Goal: Find specific page/section: Find specific page/section

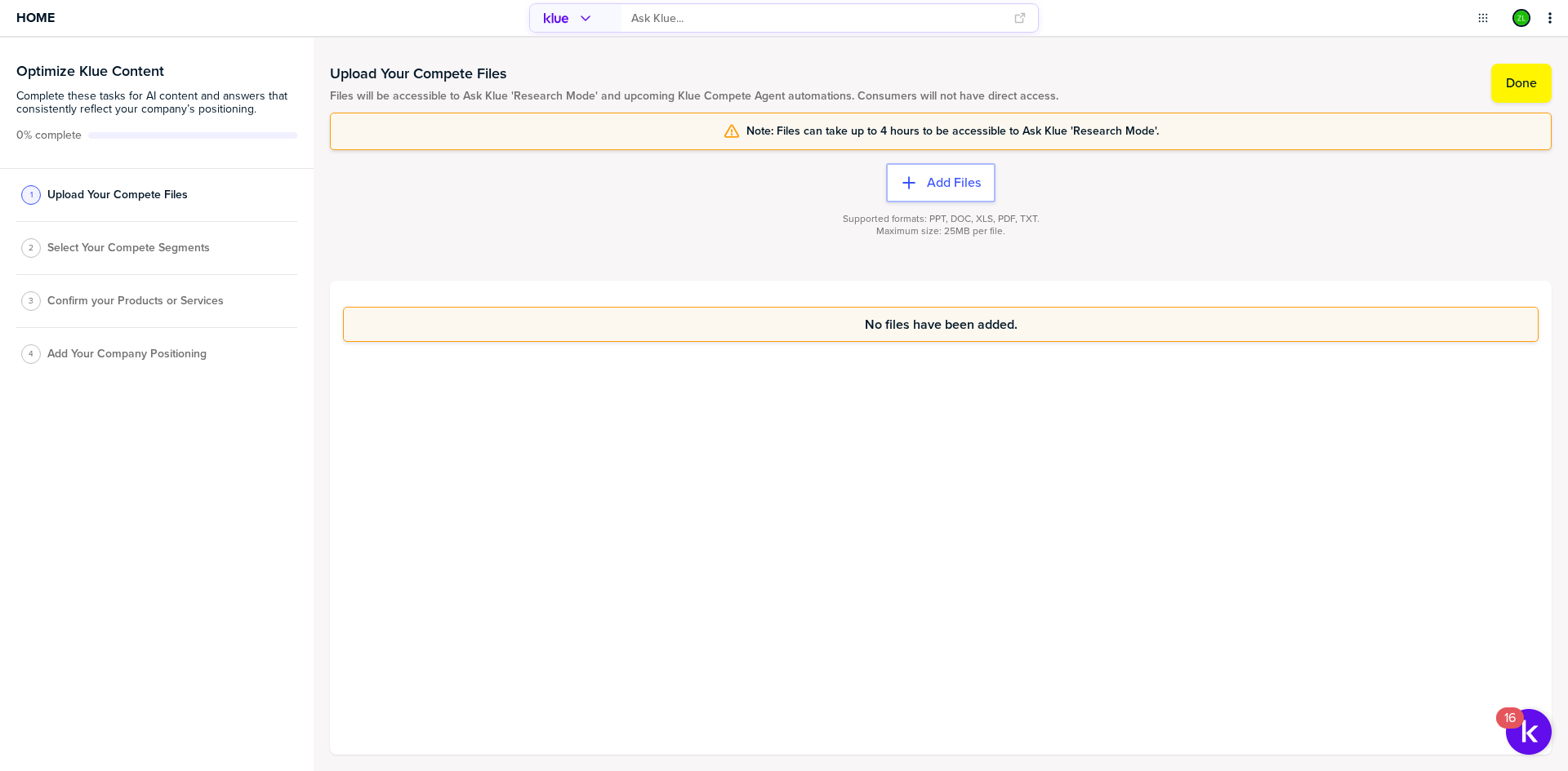
click at [709, 220] on div "Supported formats: PPT, DOC, XLS, PDF, TXT. Maximum size: 25MB per file." at bounding box center [941, 235] width 1221 height 66
click at [740, 507] on div "No files have been added." at bounding box center [941, 517] width 1221 height 474
click at [684, 476] on div "No files have been added." at bounding box center [941, 517] width 1221 height 474
click at [741, 659] on div "No files have been added." at bounding box center [941, 517] width 1221 height 474
click at [781, 436] on div "No files have been added." at bounding box center [941, 517] width 1221 height 474
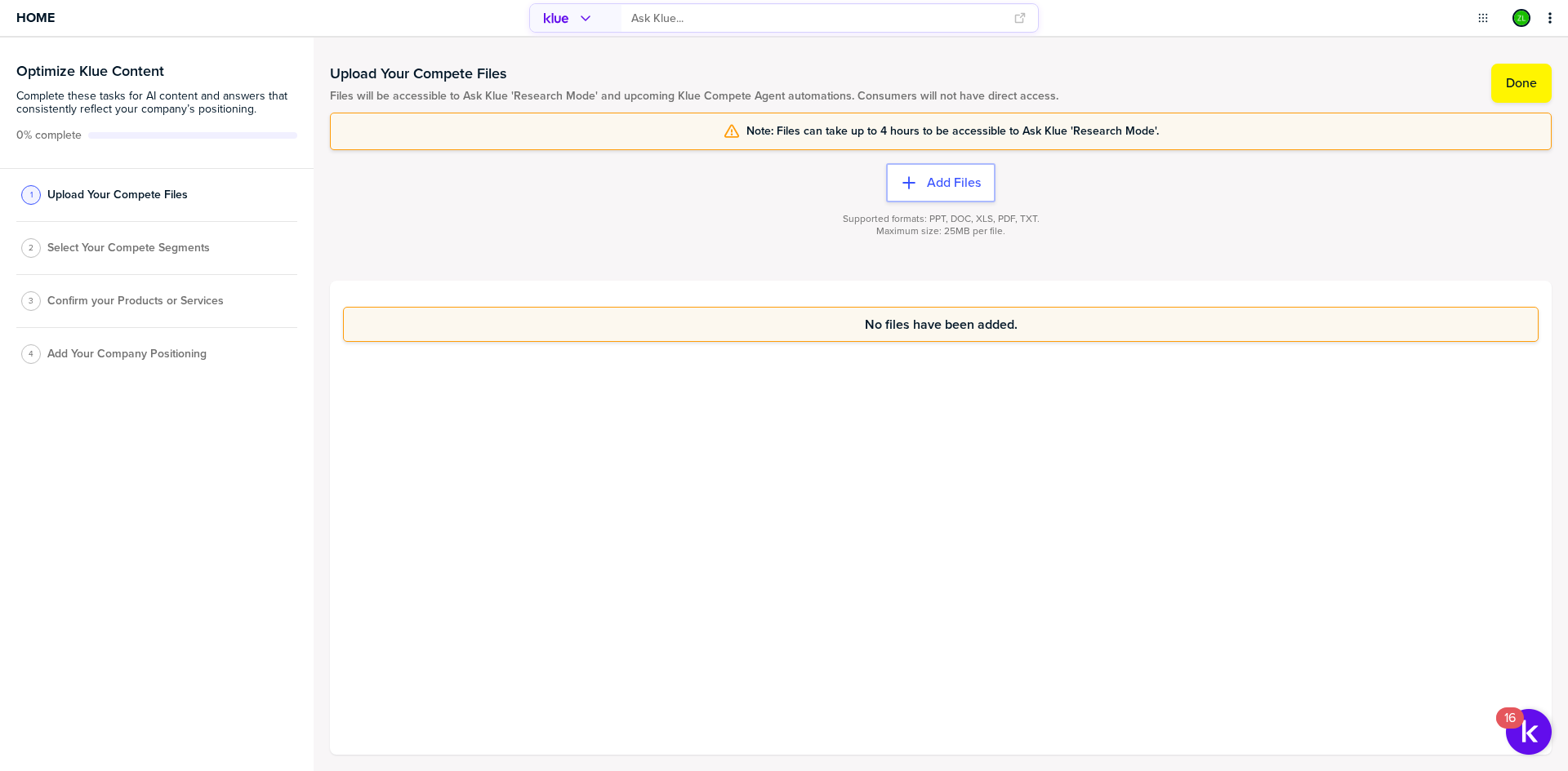
click at [789, 471] on div "No files have been added." at bounding box center [941, 517] width 1221 height 474
click at [753, 461] on div "No files have been added." at bounding box center [941, 517] width 1221 height 474
click at [743, 501] on div "No files have been added." at bounding box center [941, 517] width 1221 height 474
click at [752, 436] on div "No files have been added." at bounding box center [941, 517] width 1221 height 474
click at [1518, 83] on label "Done" at bounding box center [1521, 83] width 31 height 16
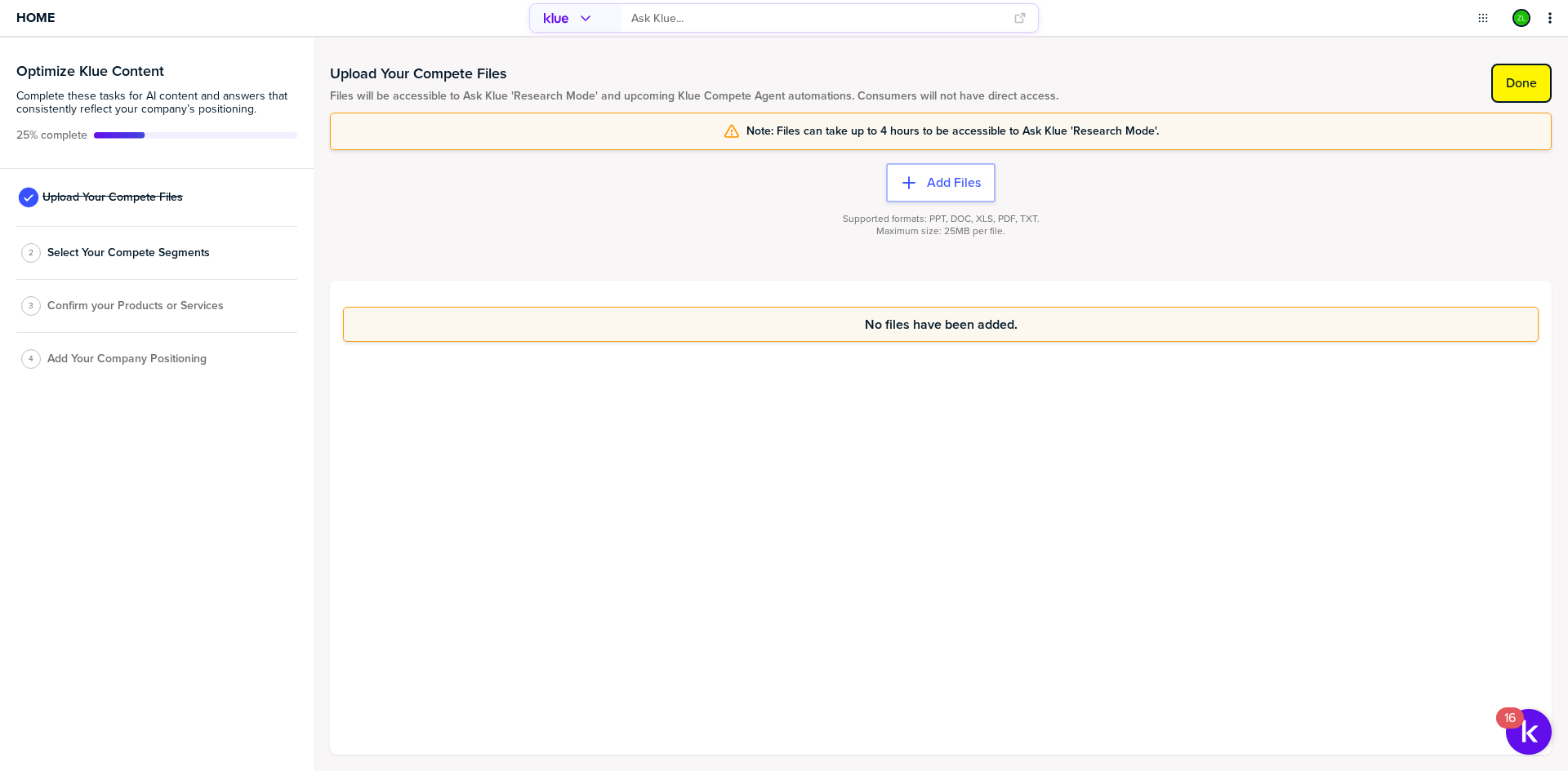
click at [1512, 81] on label "Done" at bounding box center [1521, 83] width 31 height 16
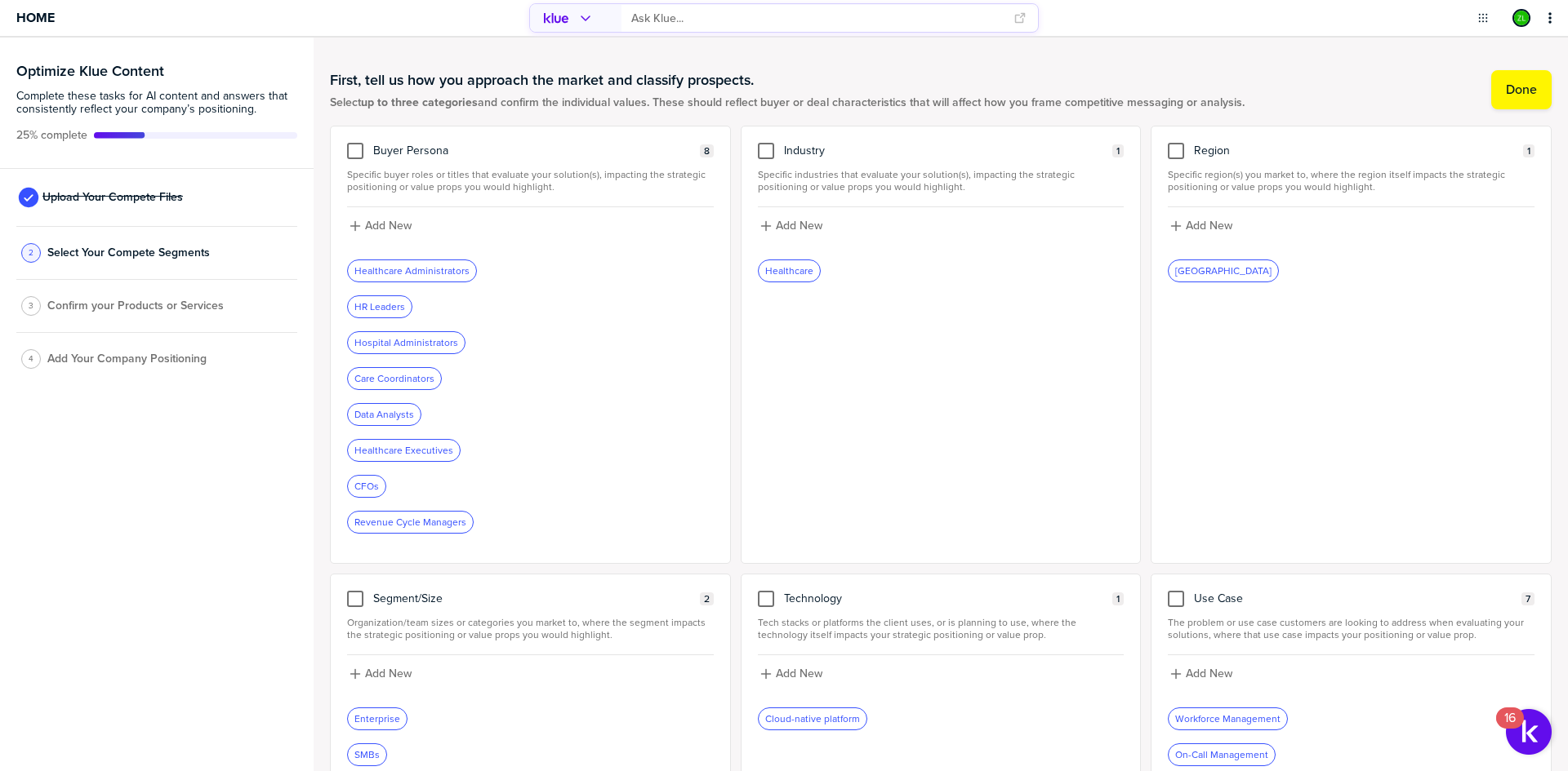
click at [729, 362] on div "Buyer Persona 8 Specific buyer roles or titles that evaluate your solution(s), …" at bounding box center [941, 551] width 1221 height 850
click at [355, 154] on div at bounding box center [356, 151] width 16 height 16
click at [356, 143] on input "checkbox" at bounding box center [356, 143] width 0 height 0
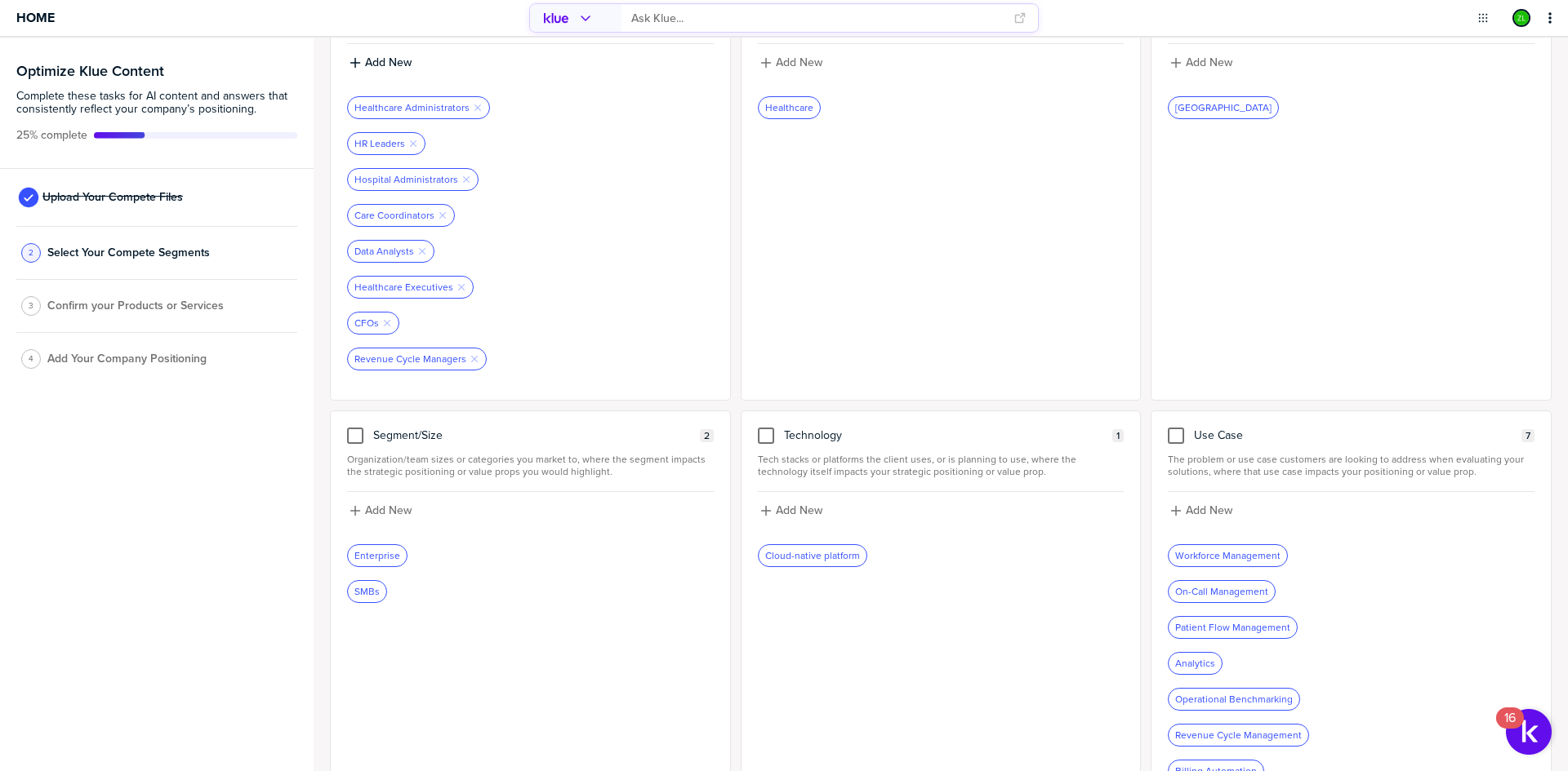
scroll to position [206, 0]
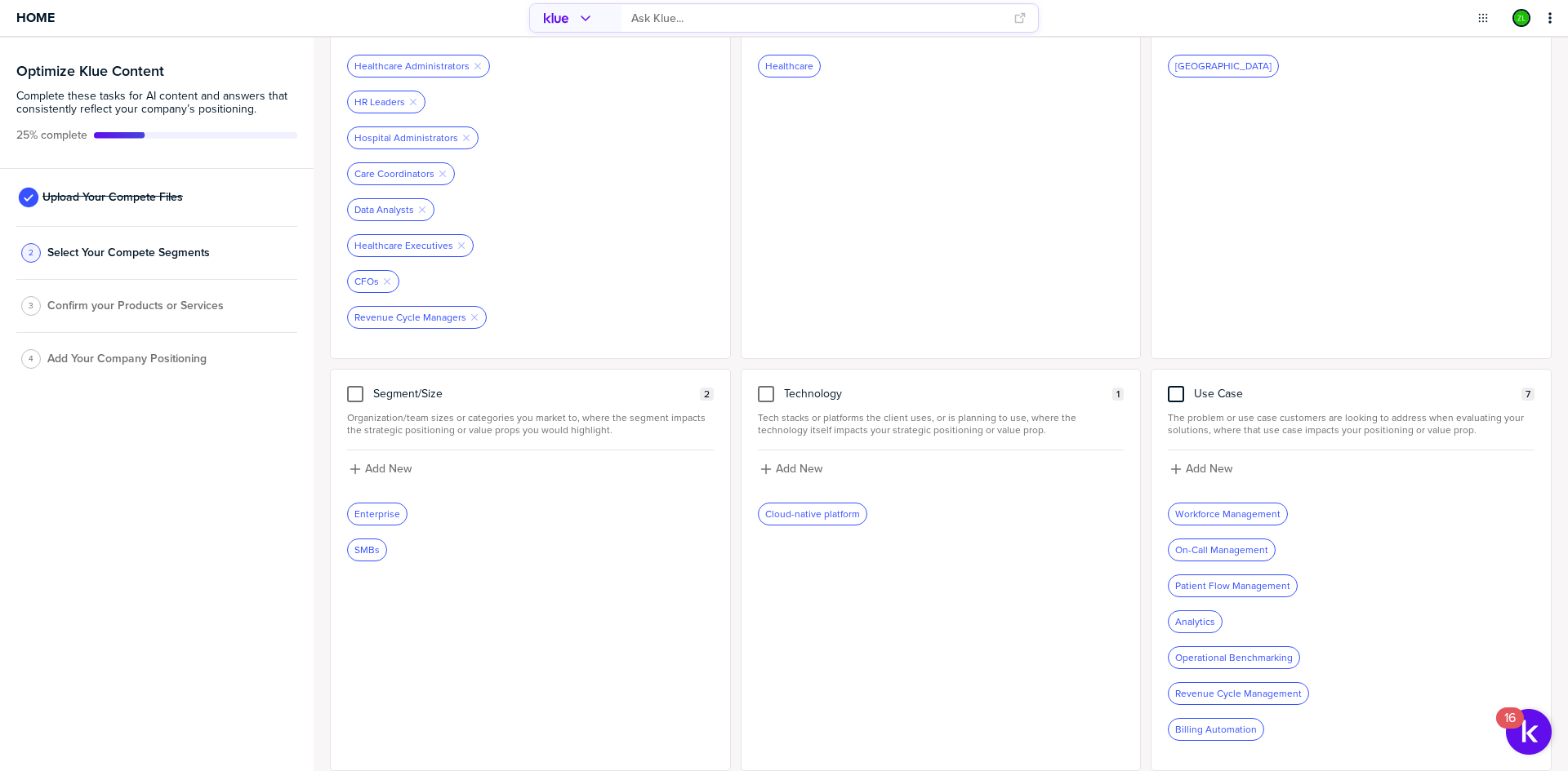
click at [1174, 397] on div at bounding box center [1176, 394] width 16 height 16
click at [1176, 386] on input "checkbox" at bounding box center [1176, 386] width 0 height 0
click at [353, 398] on div at bounding box center [356, 394] width 16 height 16
click at [356, 386] on input "checkbox" at bounding box center [356, 386] width 0 height 0
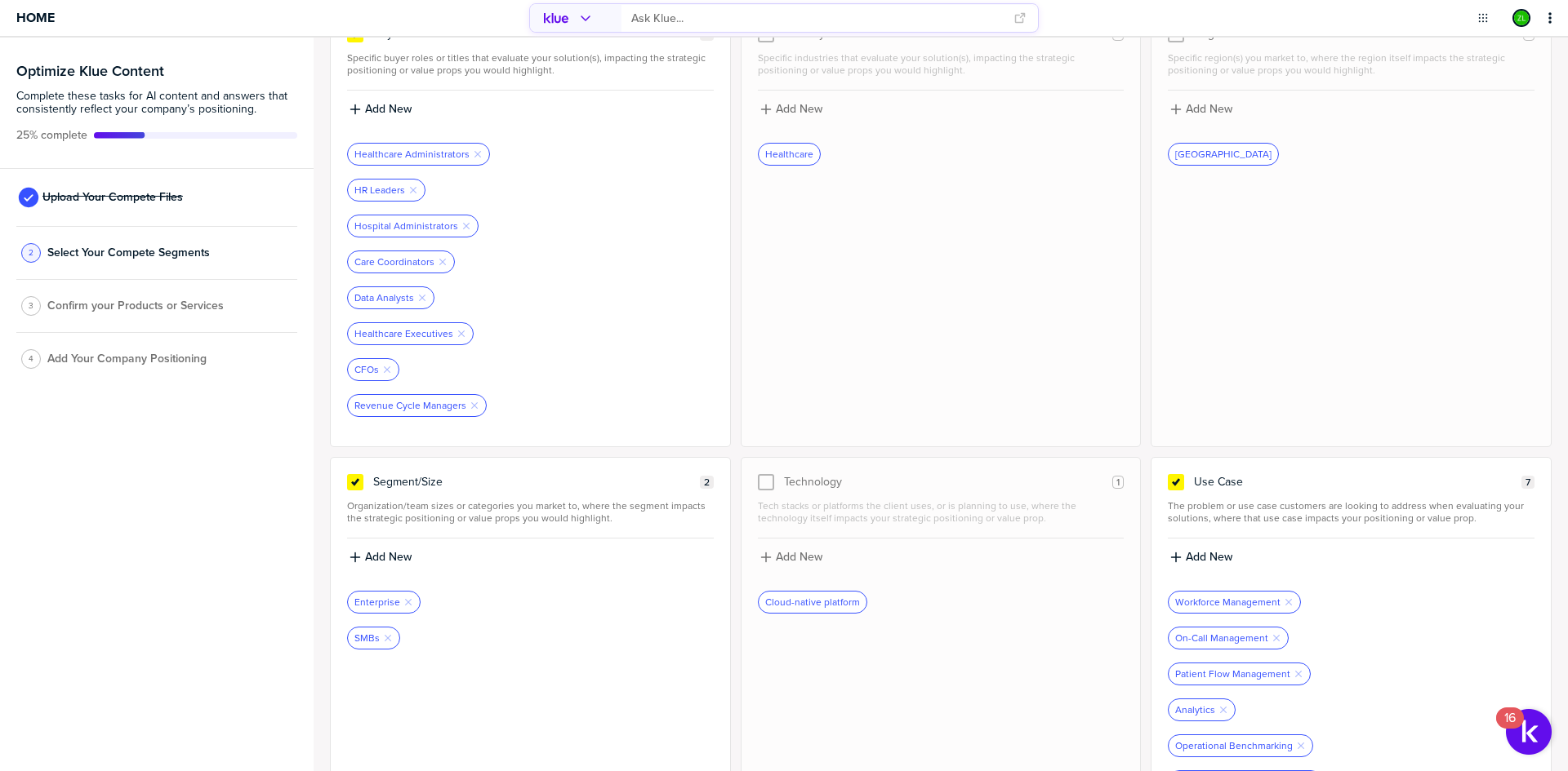
scroll to position [0, 0]
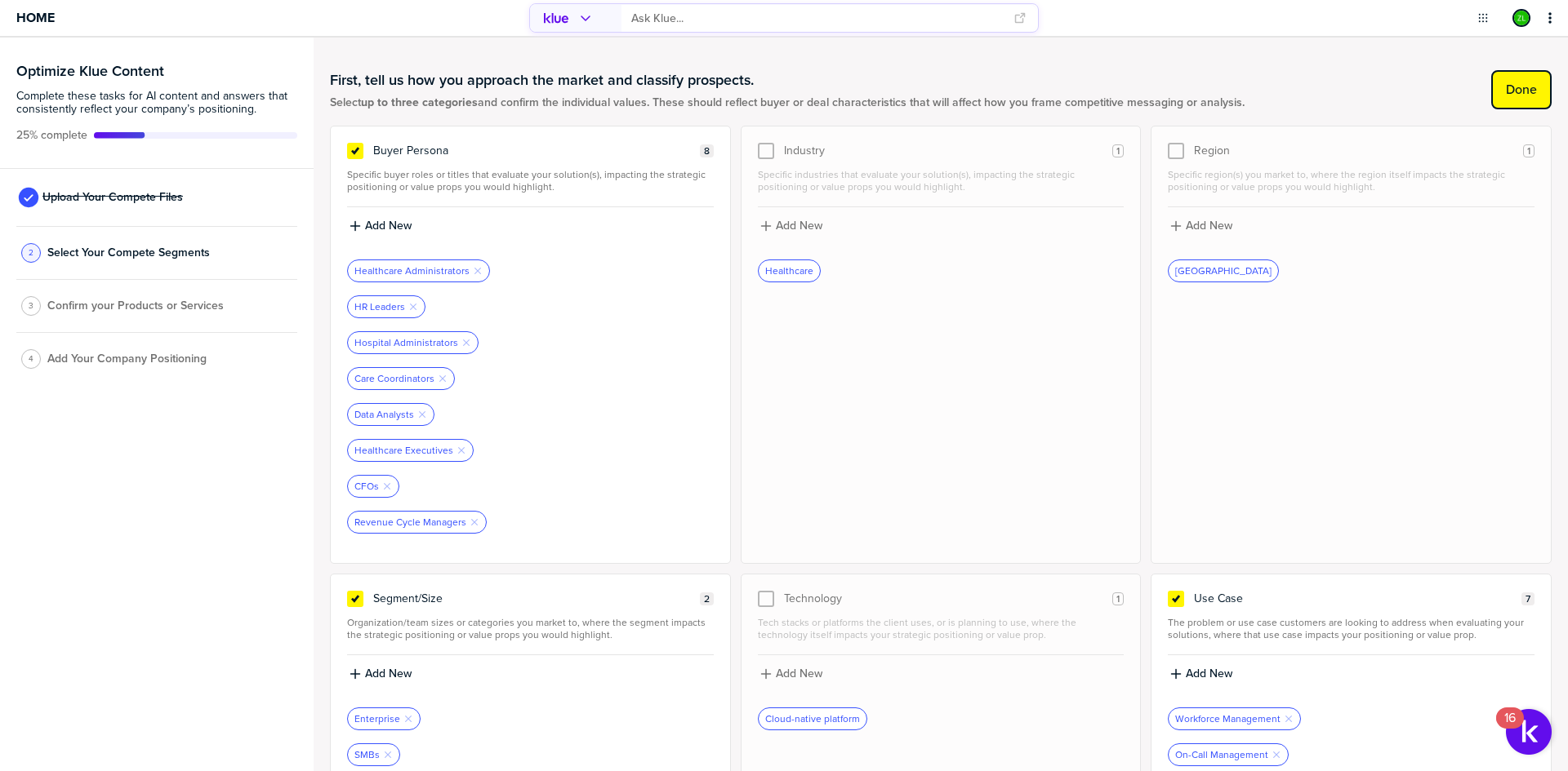
click at [1512, 90] on label "Done" at bounding box center [1521, 90] width 31 height 16
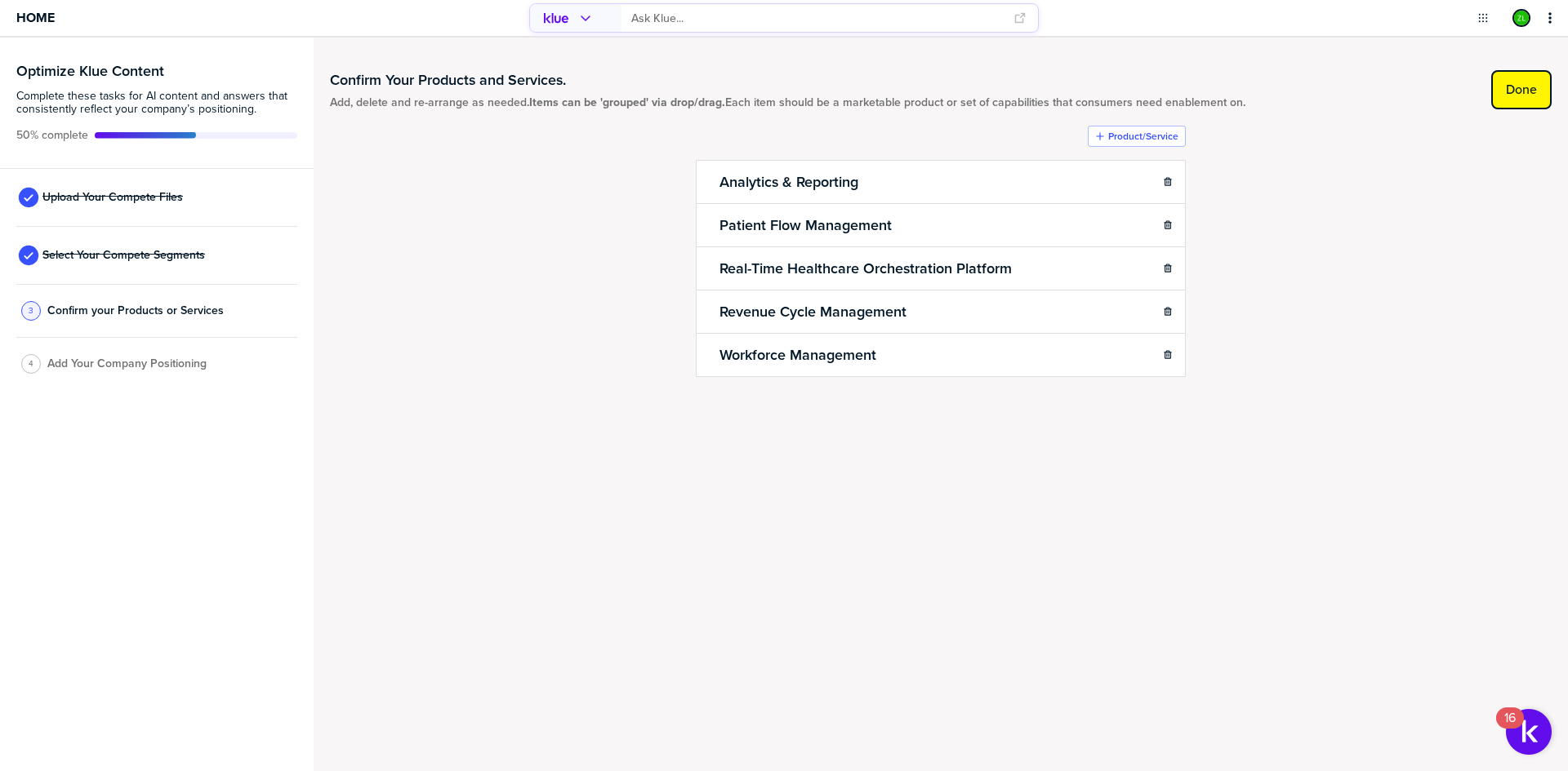
click at [1503, 100] on button "Done" at bounding box center [1521, 90] width 60 height 40
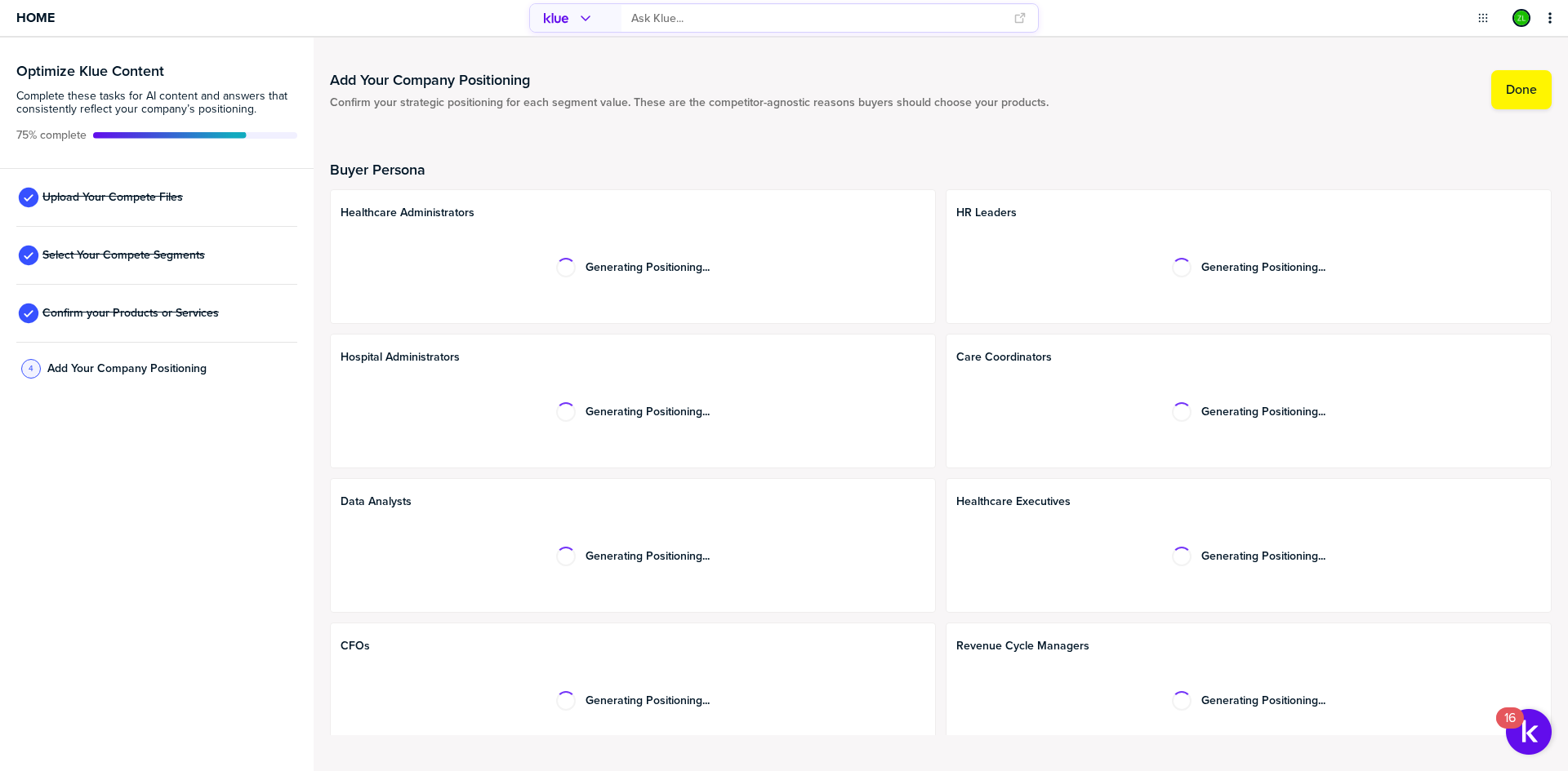
click at [374, 218] on span "Healthcare Administrators" at bounding box center [633, 213] width 585 height 13
click at [410, 274] on div "Generating Positioning..." at bounding box center [633, 268] width 585 height 77
click at [671, 147] on div "Buyer Persona Healthcare Administrators Generating Positioning... HR Leaders Ge…" at bounding box center [941, 441] width 1221 height 630
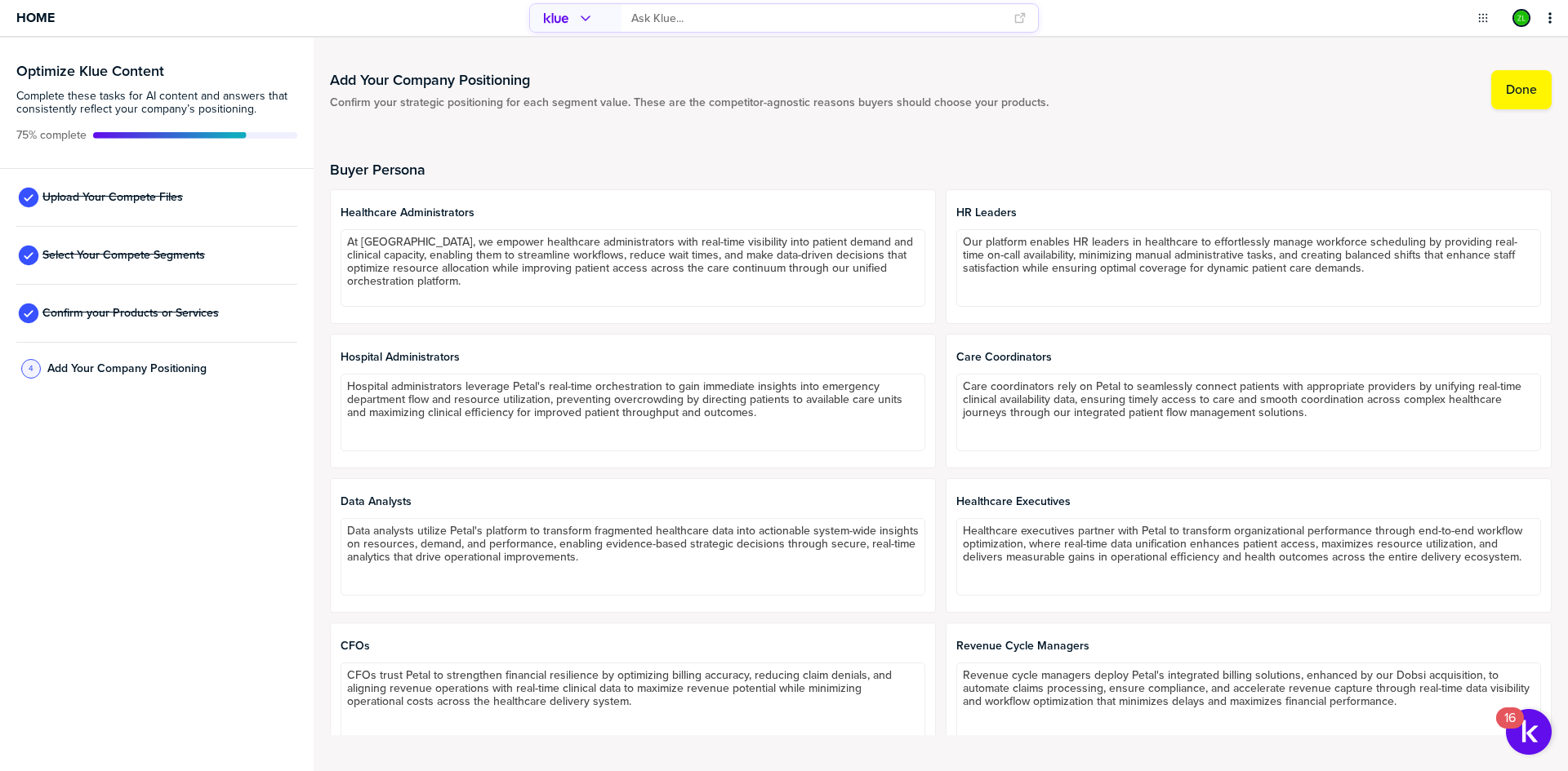
click at [643, 148] on div "Buyer Persona Healthcare Administrators At [GEOGRAPHIC_DATA], we empower health…" at bounding box center [941, 441] width 1221 height 630
click at [589, 164] on h2 "Buyer Persona" at bounding box center [941, 170] width 1221 height 16
click at [1486, 25] on button "Open Drop" at bounding box center [1483, 18] width 16 height 16
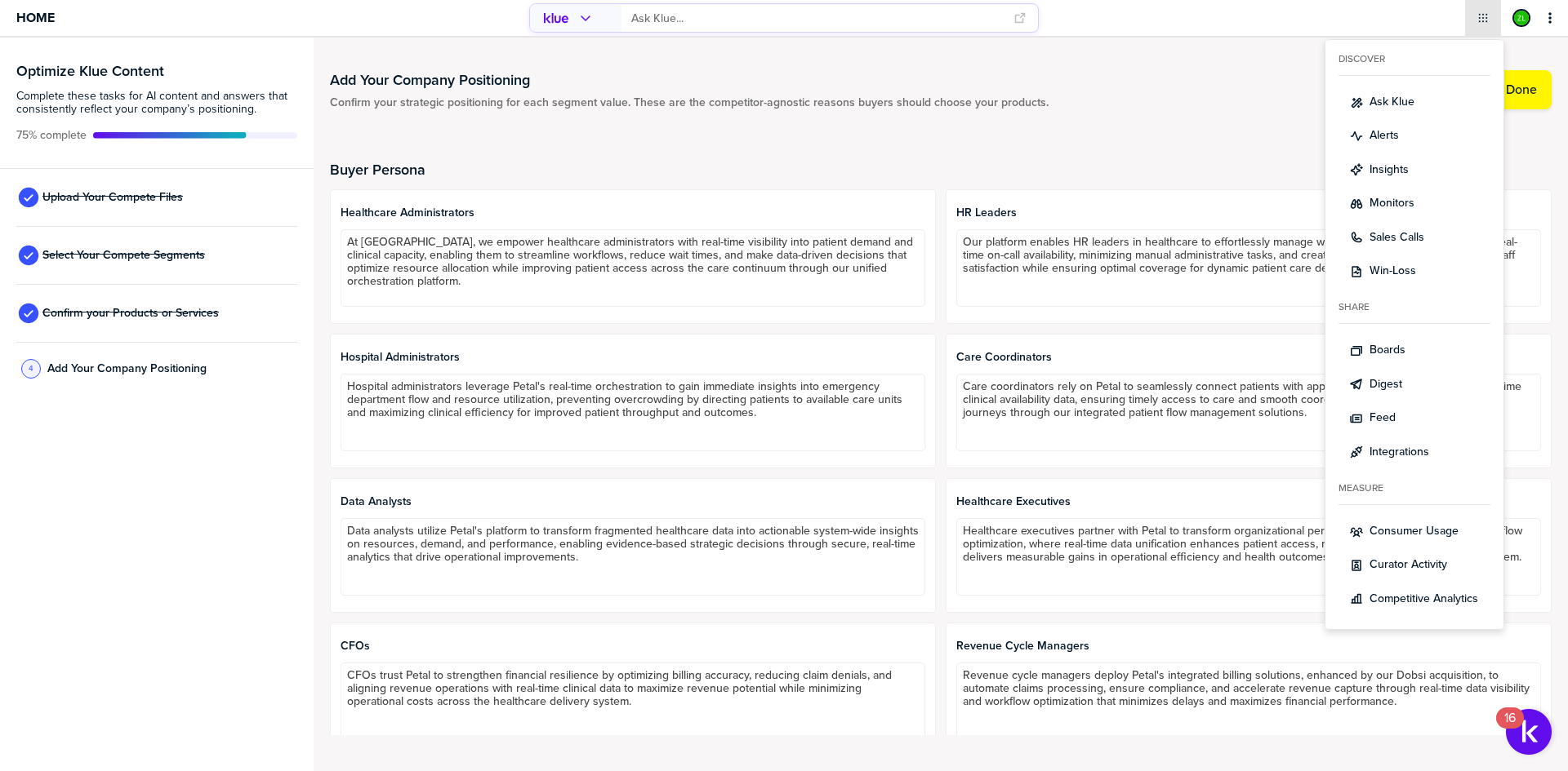
click at [1194, 155] on div "Buyer Persona Healthcare Administrators At [GEOGRAPHIC_DATA], we empower health…" at bounding box center [941, 441] width 1221 height 630
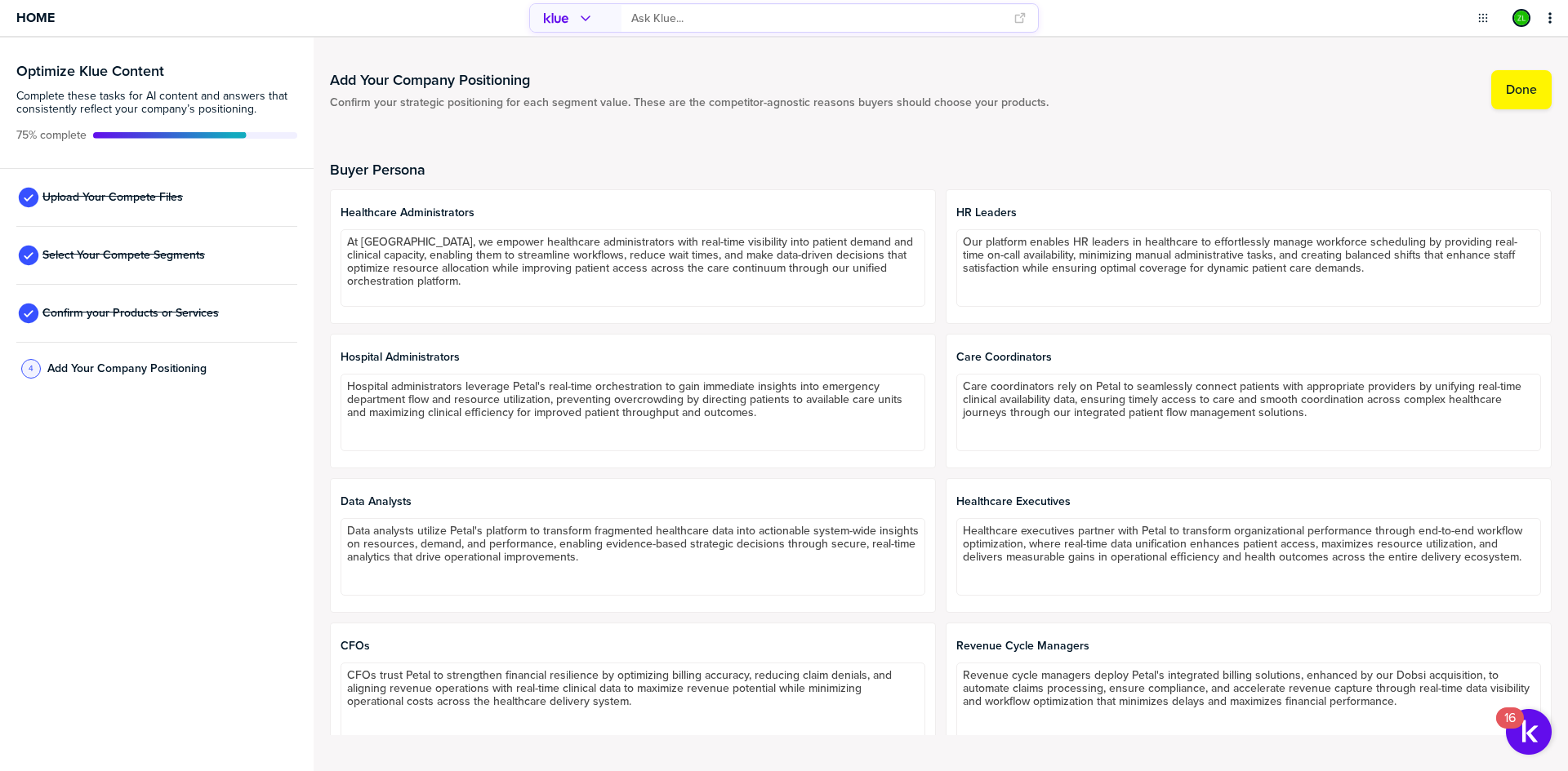
click at [1187, 157] on div "Buyer Persona Healthcare Administrators At [GEOGRAPHIC_DATA], we empower health…" at bounding box center [941, 441] width 1221 height 630
click at [1209, 137] on div "Buyer Persona Healthcare Administrators At [GEOGRAPHIC_DATA], we empower health…" at bounding box center [941, 441] width 1221 height 630
click at [1200, 133] on div "Buyer Persona Healthcare Administrators At [GEOGRAPHIC_DATA], we empower health…" at bounding box center [941, 441] width 1221 height 630
click at [1183, 114] on div "Add Your Company Positioning Confirm your strategic positioning for each segmen…" at bounding box center [941, 404] width 1221 height 701
click at [323, 396] on div "Add Your Company Positioning Confirm your strategic positioning for each segmen…" at bounding box center [941, 405] width 1255 height 734
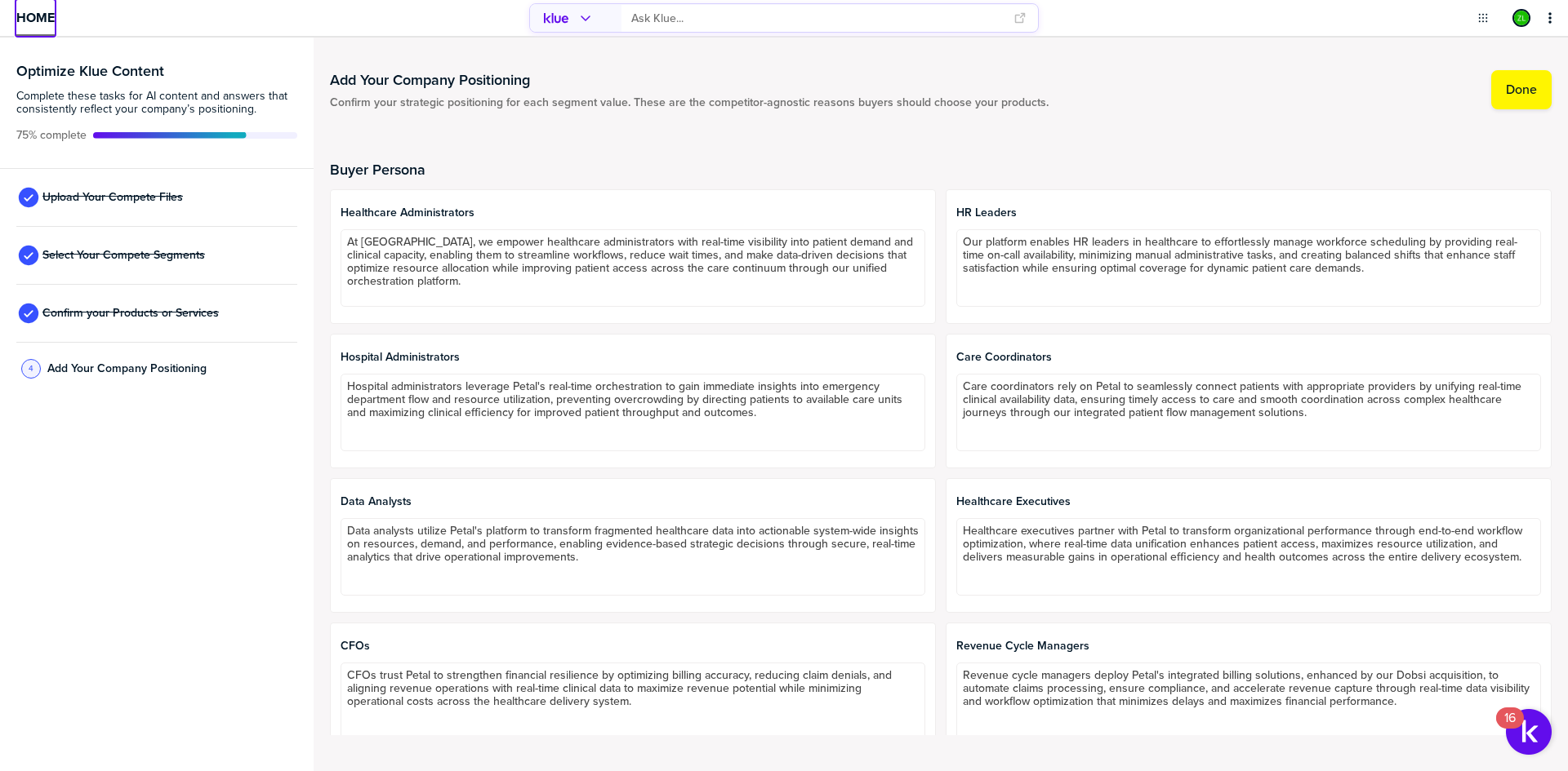
click at [22, 13] on span "Home" at bounding box center [35, 17] width 39 height 13
